Goal: Information Seeking & Learning: Check status

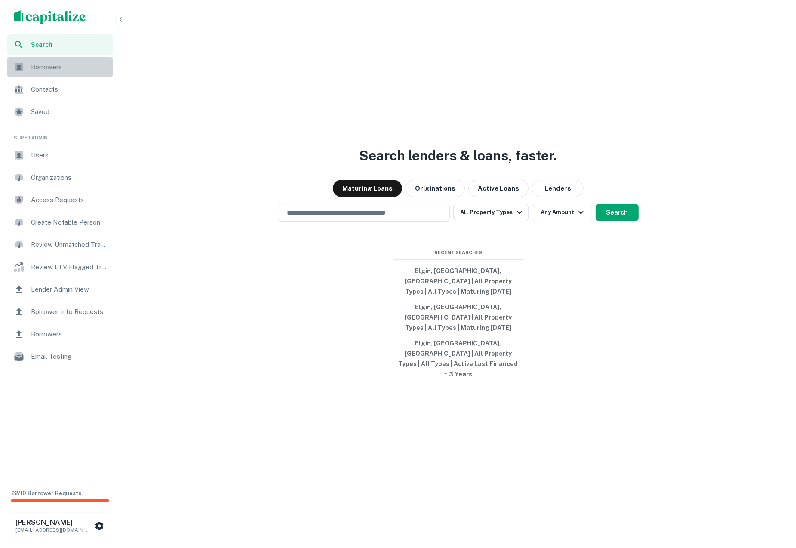
click at [56, 72] on span "Borrowers" at bounding box center [69, 67] width 77 height 10
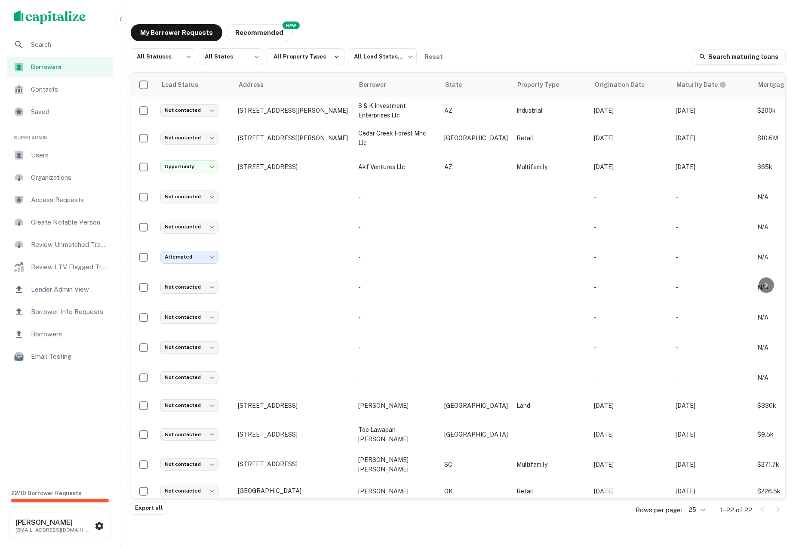
click at [364, 26] on div "My Borrower Requests NEW Recommended" at bounding box center [458, 32] width 655 height 17
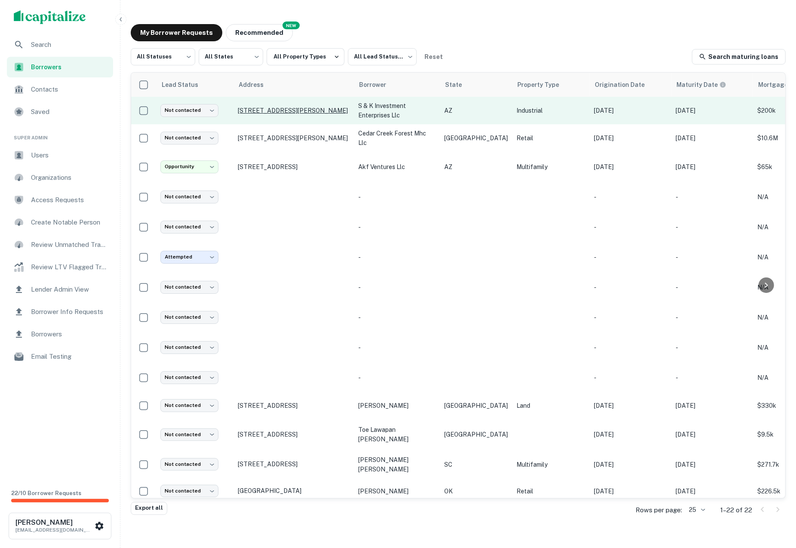
click at [270, 111] on p "[STREET_ADDRESS][PERSON_NAME]" at bounding box center [294, 111] width 112 height 8
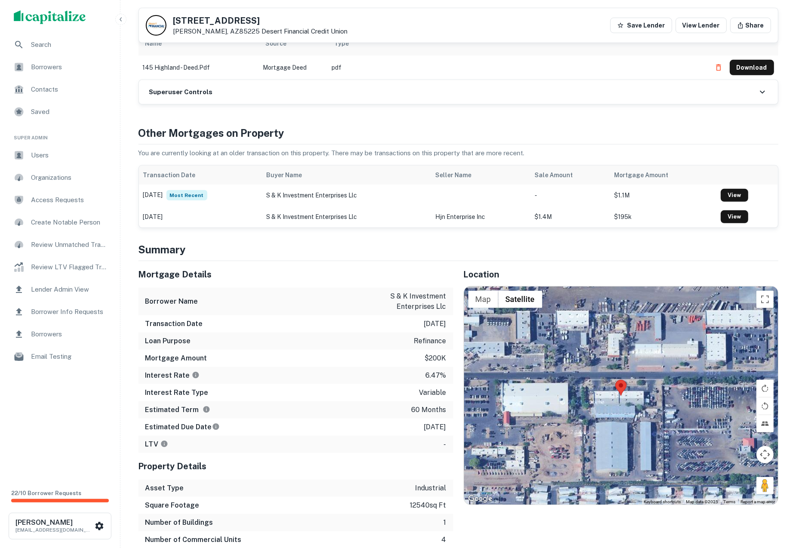
scroll to position [403, 0]
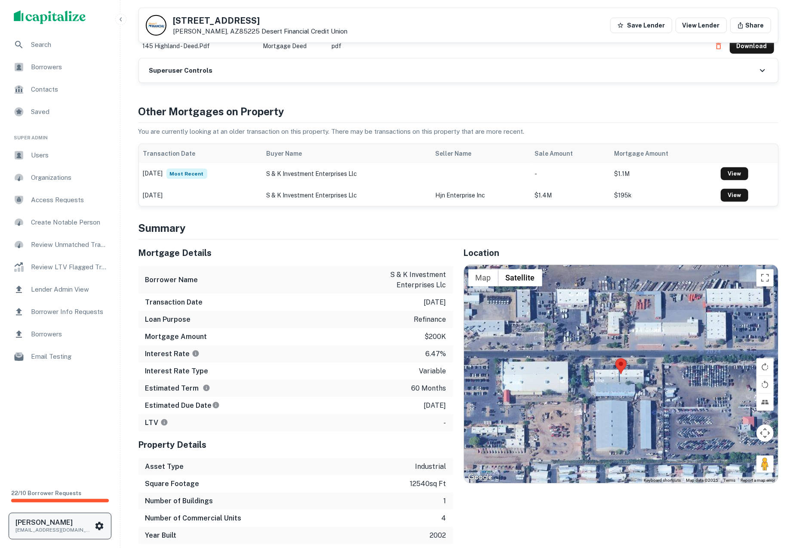
click at [47, 525] on h6 "[PERSON_NAME]" at bounding box center [53, 522] width 77 height 7
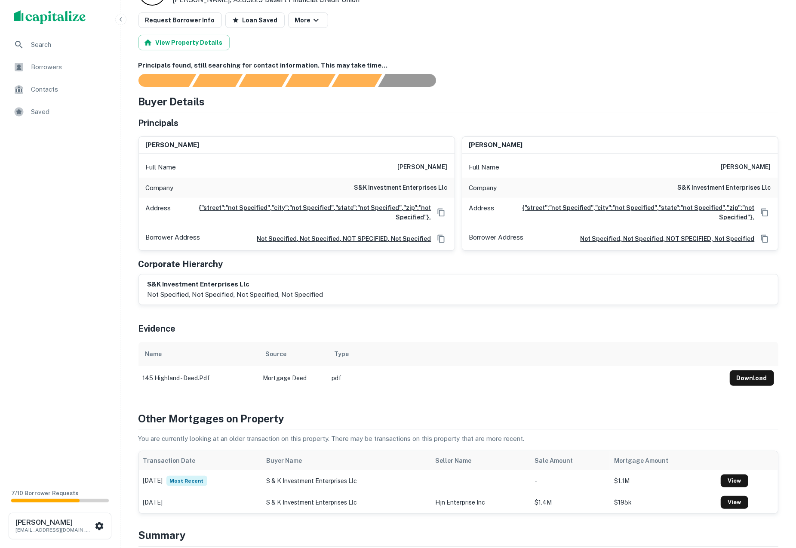
scroll to position [74, 0]
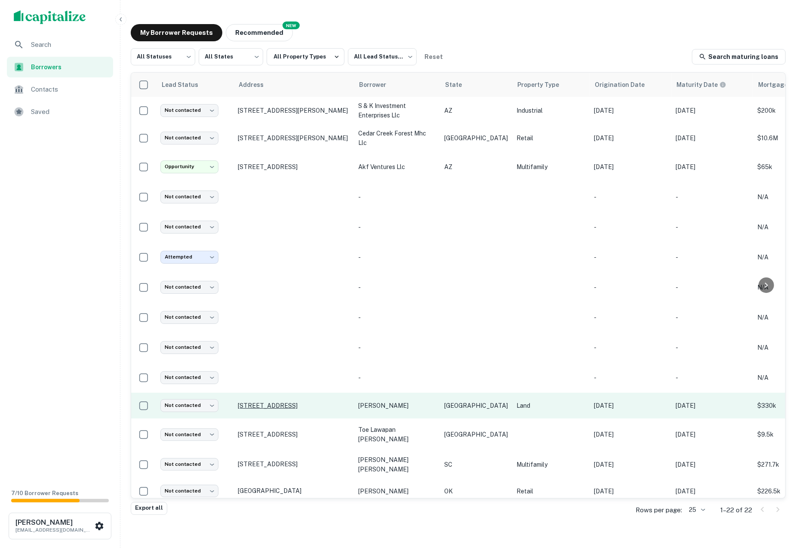
click at [293, 403] on p "[STREET_ADDRESS]" at bounding box center [294, 406] width 112 height 8
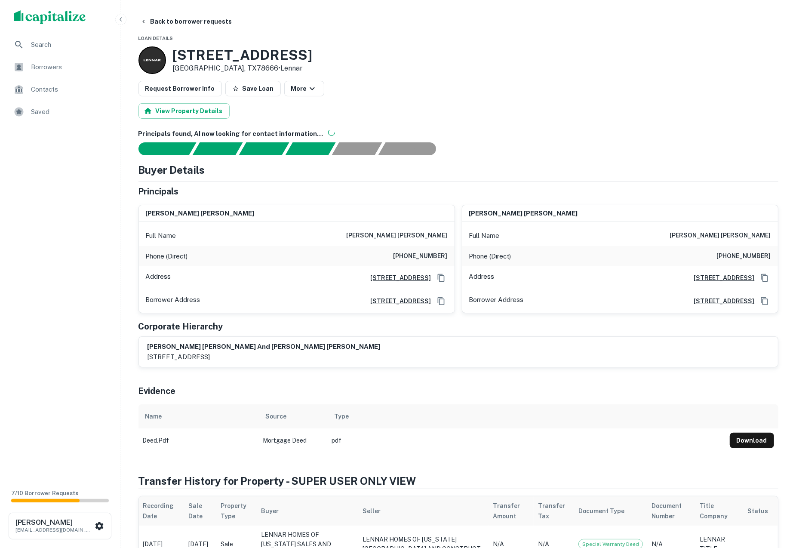
click at [508, 95] on div "Request Borrower Info Save Loan More" at bounding box center [458, 88] width 640 height 15
click at [200, 132] on h6 "Principals found, AI now looking for contact information..." at bounding box center [458, 134] width 640 height 10
click at [38, 46] on span "Search" at bounding box center [69, 45] width 77 height 10
